Goal: Find specific page/section: Find specific page/section

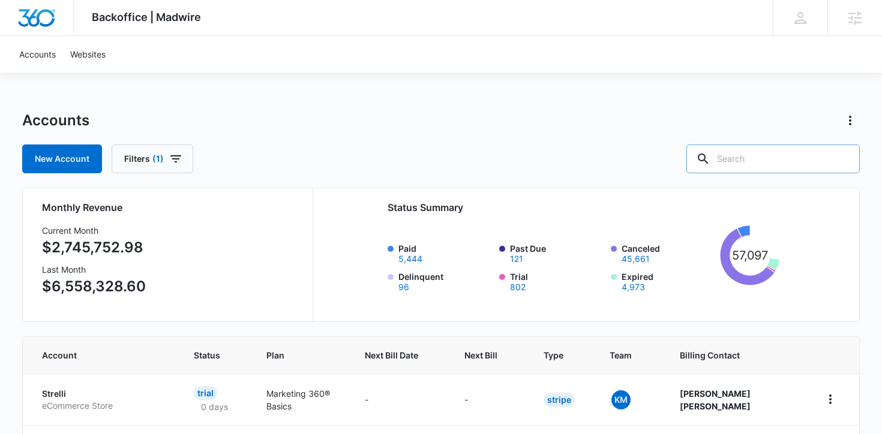
click at [817, 152] on input "text" at bounding box center [772, 159] width 173 height 29
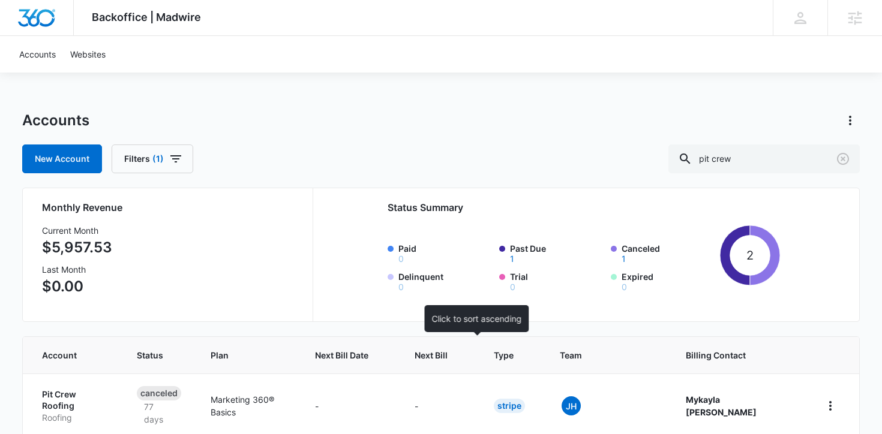
click at [448, 349] on span "Next Bill" at bounding box center [431, 355] width 33 height 13
click at [448, 358] on span "Next Bill" at bounding box center [431, 355] width 33 height 13
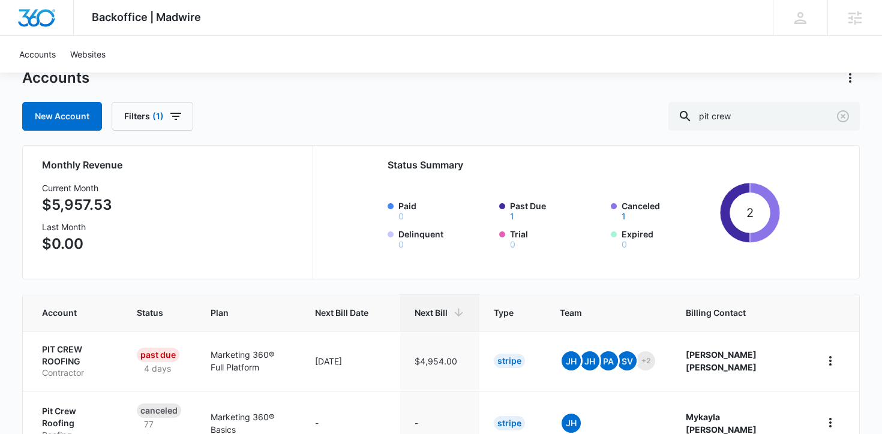
scroll to position [46, 0]
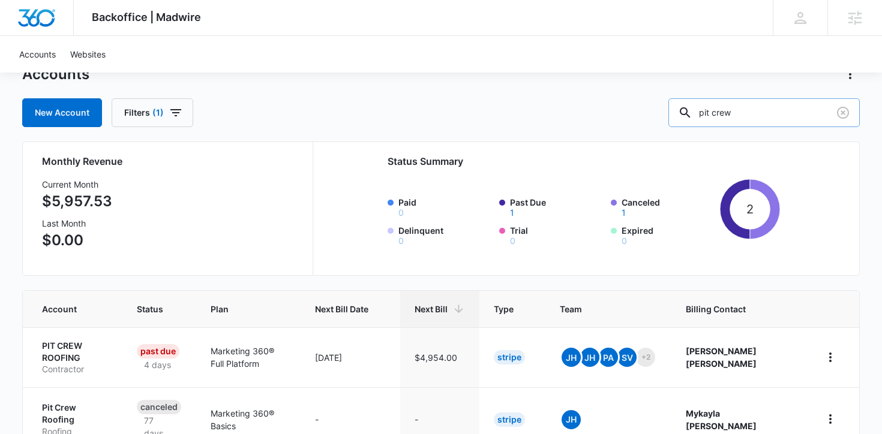
click at [776, 119] on input "pit crew" at bounding box center [763, 112] width 191 height 29
type input "p"
type input "pitcrew"
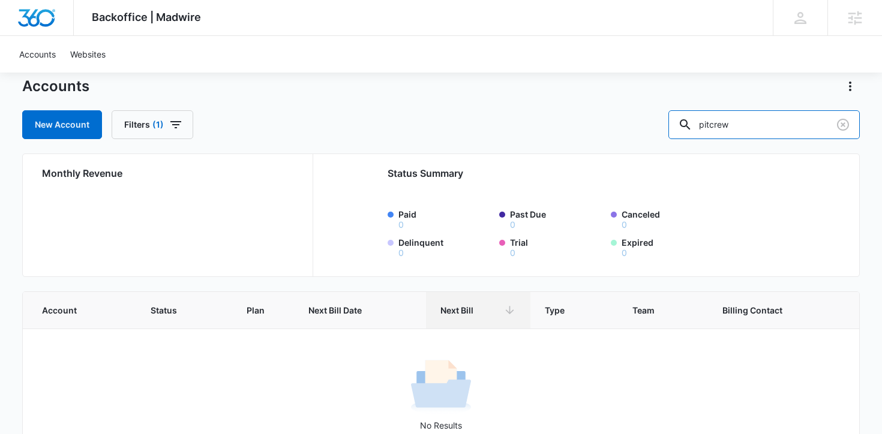
scroll to position [74, 0]
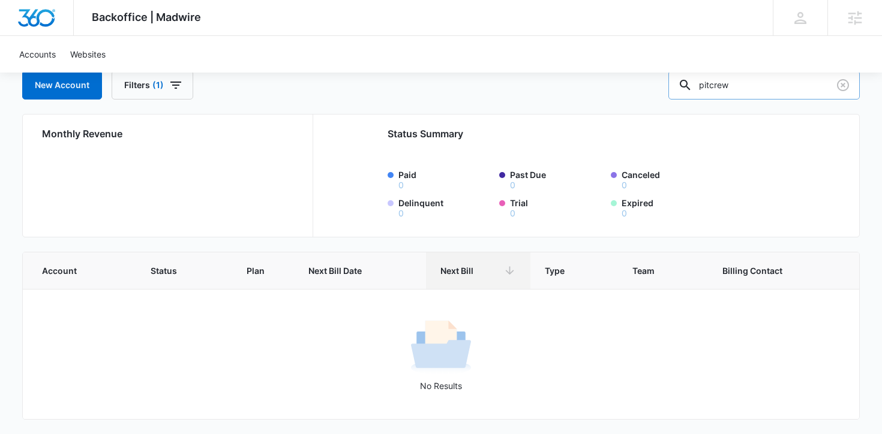
click at [743, 86] on input "pitcrew" at bounding box center [763, 85] width 191 height 29
click at [763, 86] on input "pitcrew" at bounding box center [763, 85] width 191 height 29
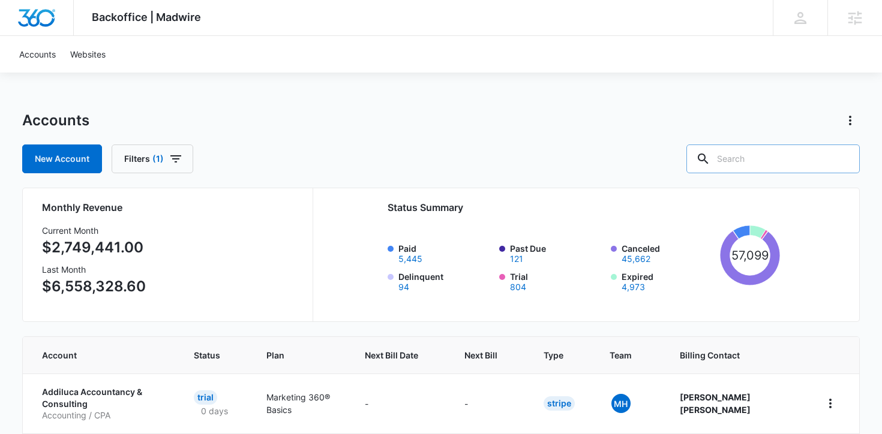
click at [801, 149] on input "text" at bounding box center [772, 159] width 173 height 29
type input "frye"
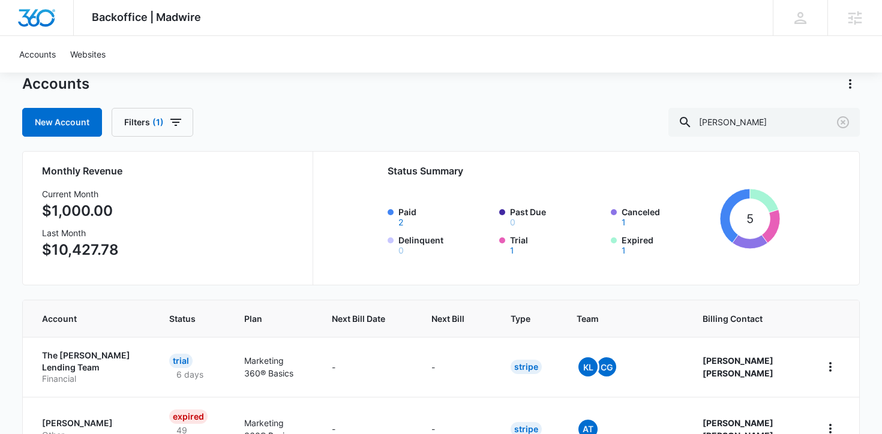
scroll to position [43, 0]
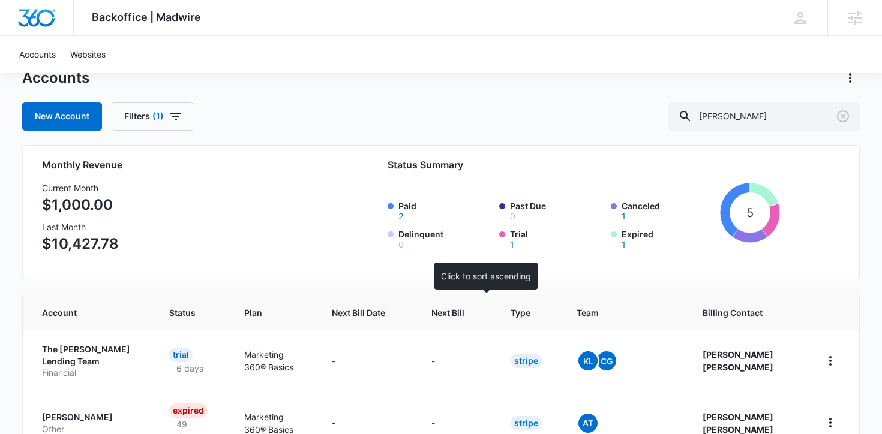
click at [464, 317] on span "Next Bill" at bounding box center [447, 313] width 33 height 13
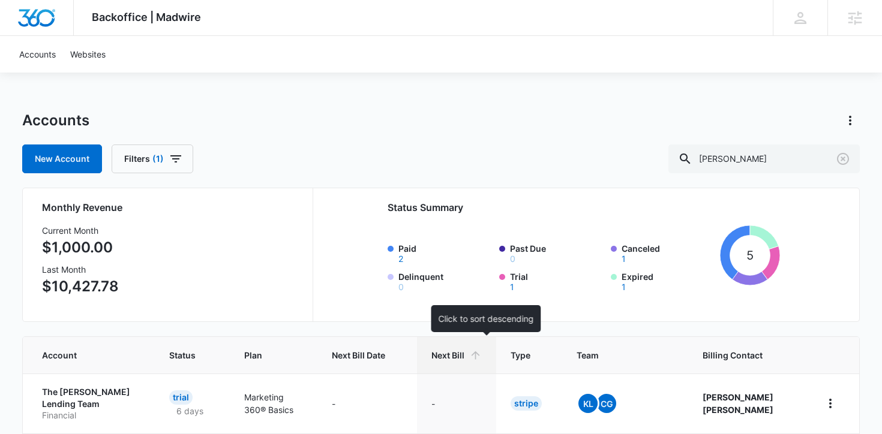
click at [464, 355] on span "Next Bill" at bounding box center [447, 355] width 33 height 13
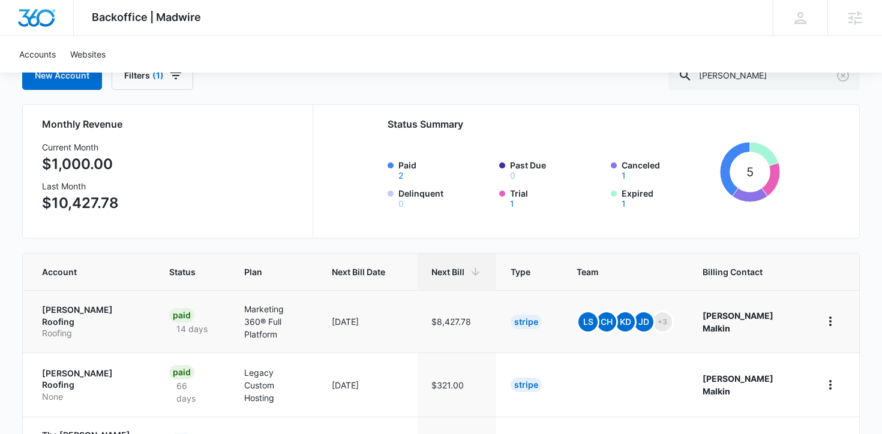
scroll to position [109, 0]
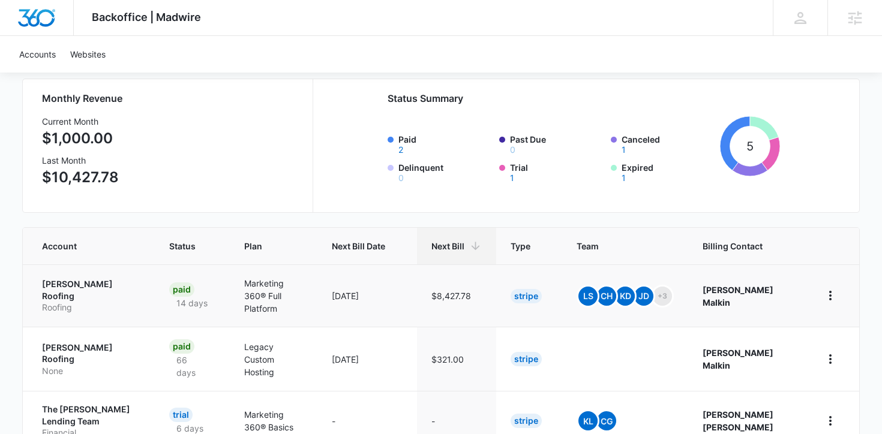
click at [74, 281] on p "[PERSON_NAME] Roofing" at bounding box center [91, 289] width 98 height 23
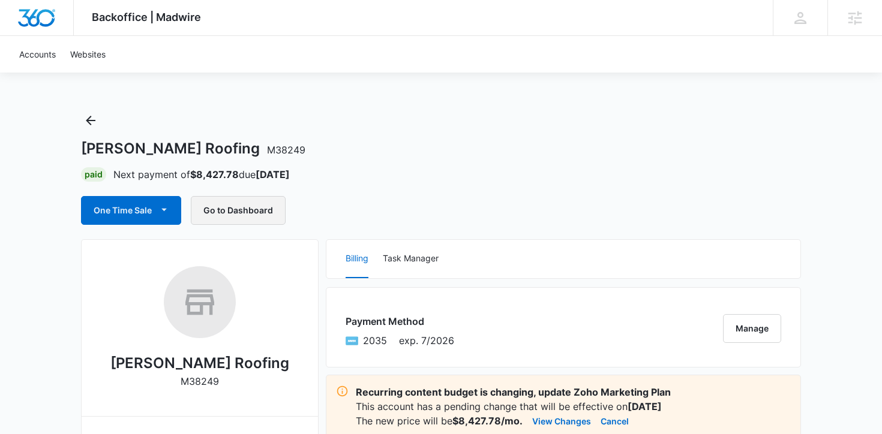
click at [238, 213] on button "Go to Dashboard" at bounding box center [238, 210] width 95 height 29
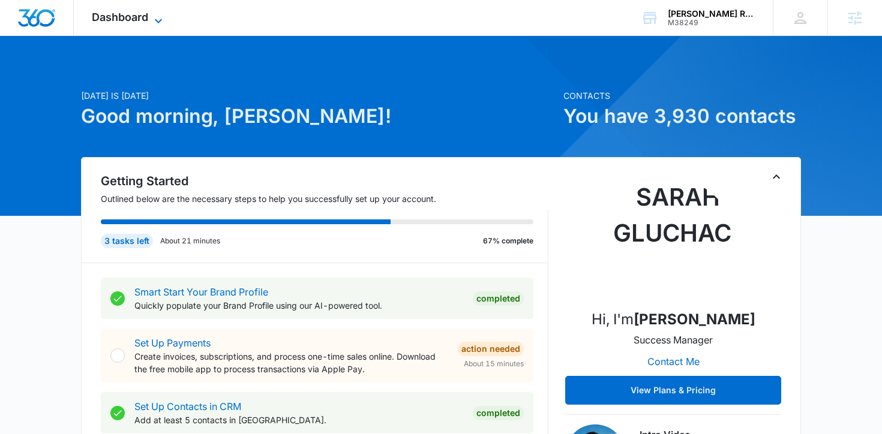
click at [103, 23] on span "Dashboard" at bounding box center [120, 17] width 56 height 13
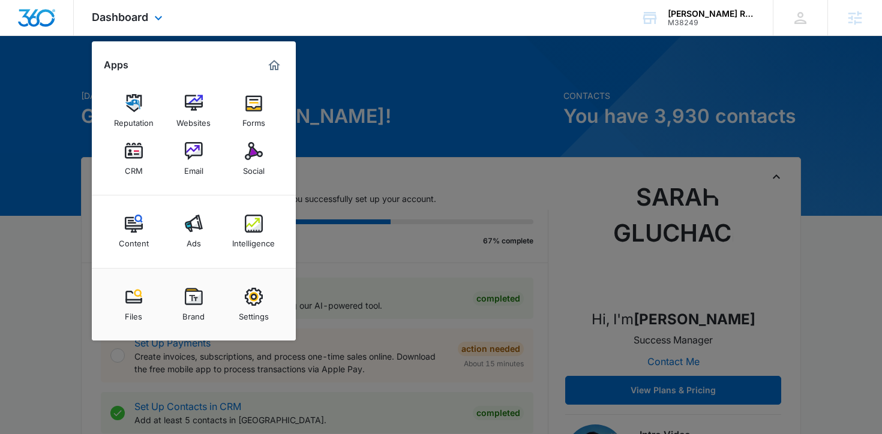
click at [279, 227] on div "Content Ads Intelligence" at bounding box center [194, 232] width 204 height 73
click at [259, 226] on img at bounding box center [254, 224] width 18 height 18
